Goal: Complete application form

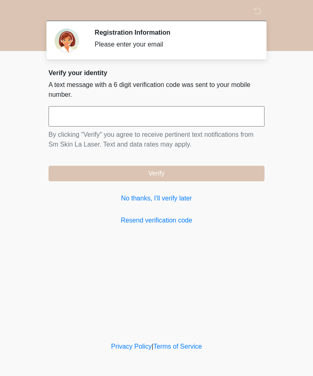
click at [148, 114] on input "text" at bounding box center [157, 116] width 216 height 20
type input "******"
click at [177, 178] on button "Verify" at bounding box center [157, 173] width 216 height 15
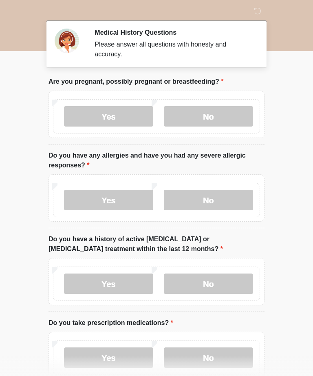
click at [214, 120] on label "No" at bounding box center [208, 116] width 89 height 20
click at [217, 190] on label "No" at bounding box center [208, 200] width 89 height 20
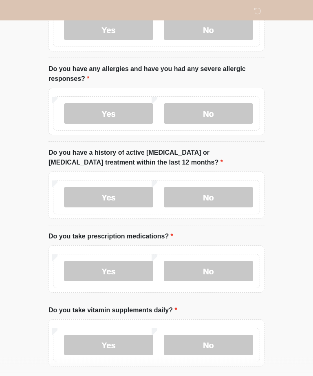
scroll to position [86, 0]
click at [214, 204] on label "No" at bounding box center [208, 197] width 89 height 20
click at [216, 270] on label "No" at bounding box center [208, 271] width 89 height 20
click at [230, 339] on label "No" at bounding box center [208, 345] width 89 height 20
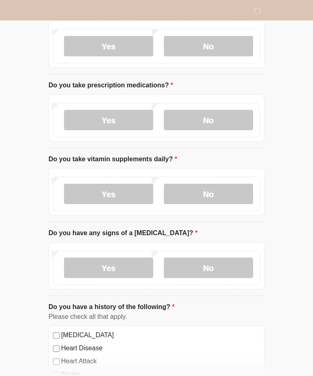
scroll to position [238, 0]
click at [228, 272] on label "No" at bounding box center [208, 267] width 89 height 20
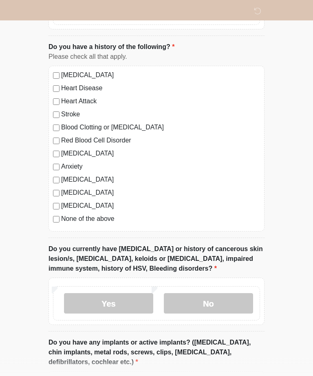
scroll to position [497, 0]
click at [217, 303] on label "No" at bounding box center [208, 303] width 89 height 20
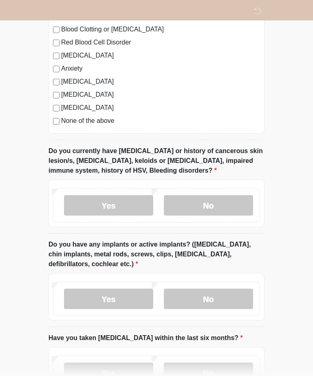
scroll to position [599, 0]
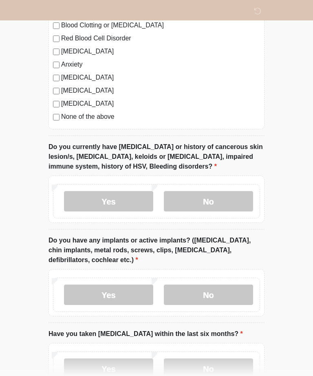
click at [221, 293] on label "No" at bounding box center [208, 295] width 89 height 20
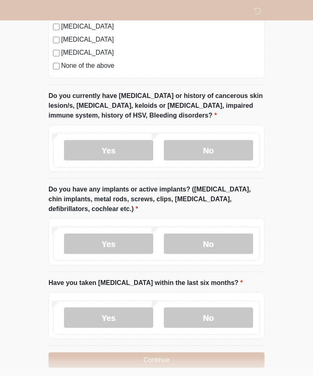
scroll to position [654, 0]
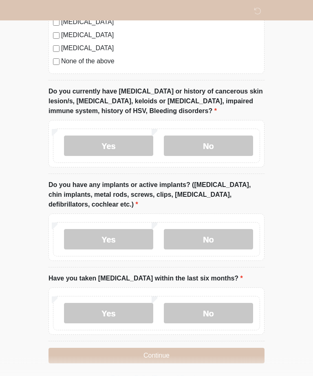
click at [210, 310] on label "No" at bounding box center [208, 313] width 89 height 20
click at [200, 354] on button "Continue" at bounding box center [157, 354] width 216 height 15
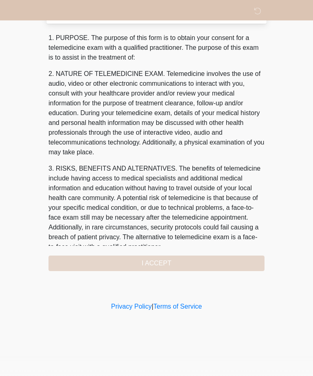
scroll to position [0, 0]
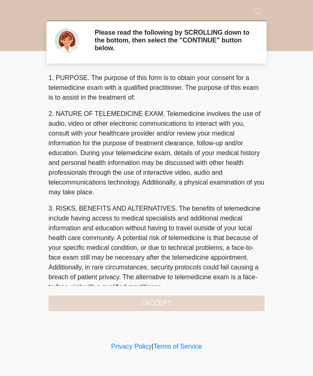
click at [165, 311] on div "Sm Skin LA Laser Please read the following by SCROLLING down to the bottom, the…" at bounding box center [156, 169] width 245 height 323
click at [179, 307] on div "1. PURPOSE. The purpose of this form is to obtain your consent for a telemedici…" at bounding box center [157, 192] width 216 height 238
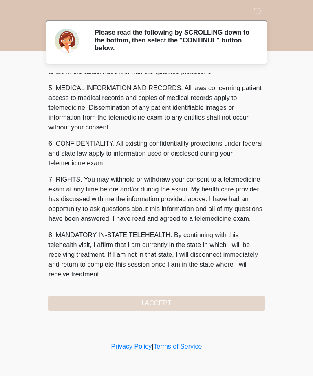
scroll to position [261, 0]
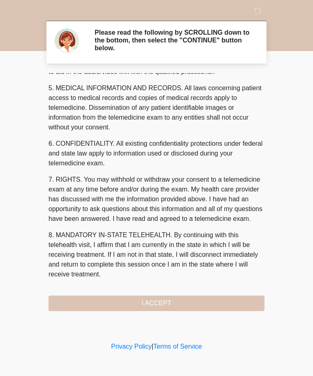
click at [171, 304] on button "I ACCEPT" at bounding box center [157, 302] width 216 height 15
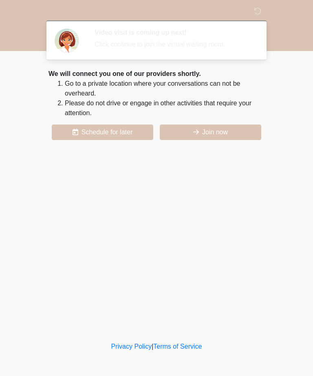
scroll to position [0, 0]
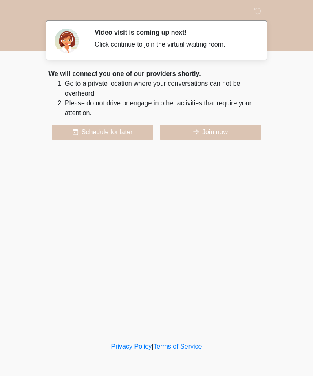
click at [250, 125] on button "Join now" at bounding box center [211, 131] width 102 height 15
